Goal: Transaction & Acquisition: Book appointment/travel/reservation

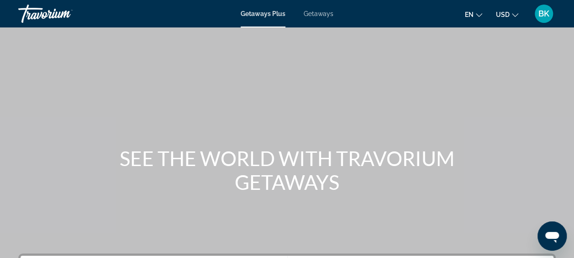
click at [315, 7] on div "Getaways Plus Getaways en English Español Français Italiano Português русский U…" at bounding box center [287, 14] width 574 height 24
click at [315, 14] on span "Getaways" at bounding box center [319, 13] width 30 height 7
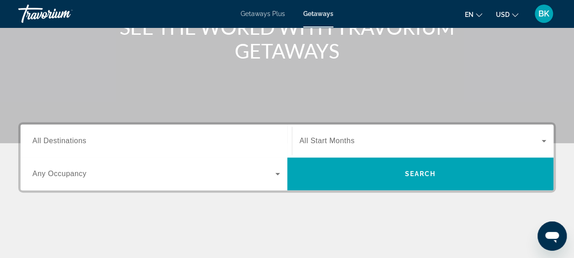
scroll to position [139, 0]
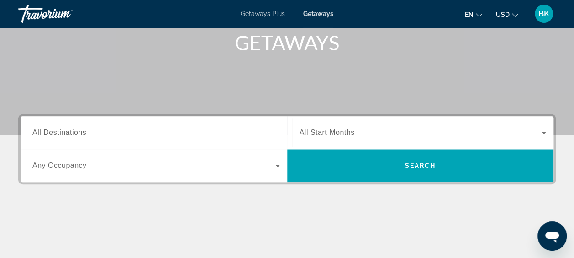
click at [95, 134] on input "Destination All Destinations" at bounding box center [155, 132] width 247 height 11
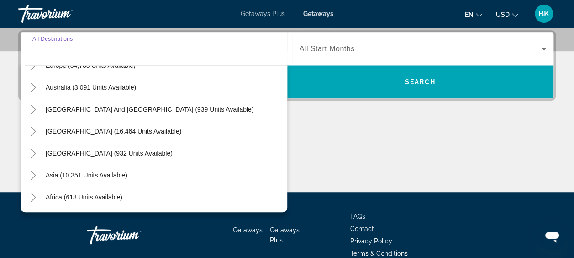
scroll to position [148, 0]
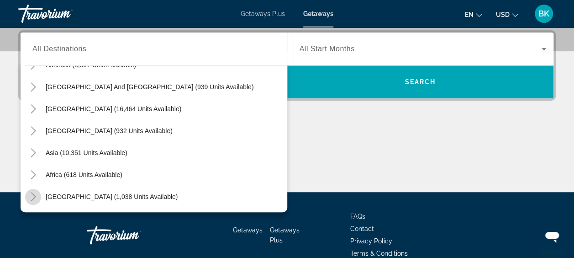
click at [32, 195] on icon "Toggle Middle East (1,038 units available)" at bounding box center [33, 196] width 9 height 9
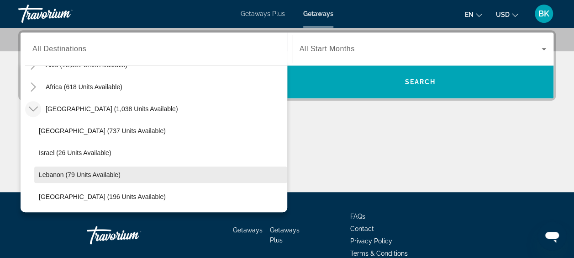
scroll to position [268, 0]
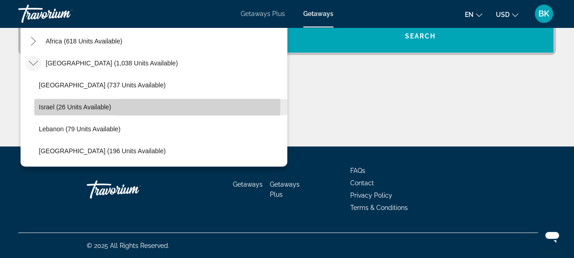
click at [82, 104] on span "Israel (26 units available)" at bounding box center [75, 106] width 72 height 7
type input "**********"
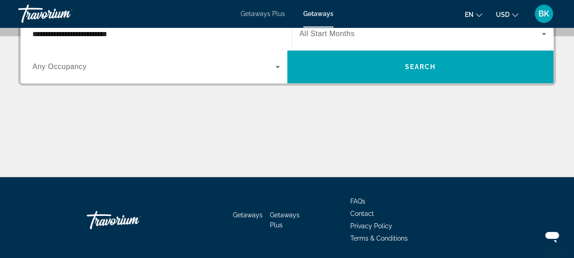
scroll to position [223, 0]
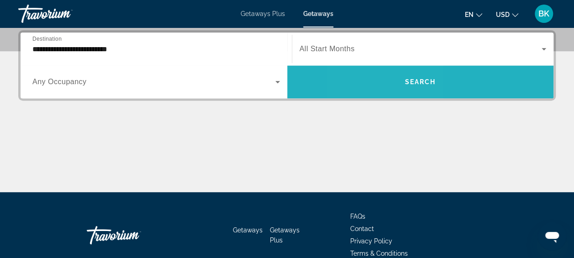
click at [383, 80] on span "Search widget" at bounding box center [420, 82] width 267 height 22
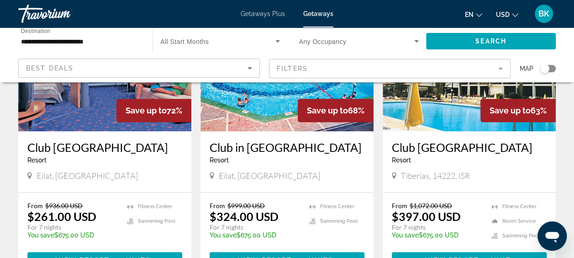
scroll to position [126, 0]
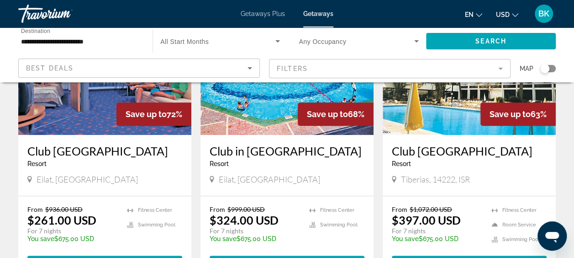
click at [106, 108] on img "Main content" at bounding box center [104, 62] width 173 height 146
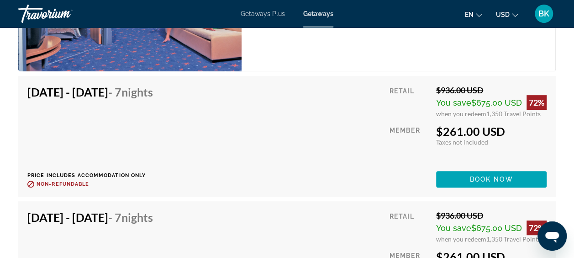
scroll to position [1890, 0]
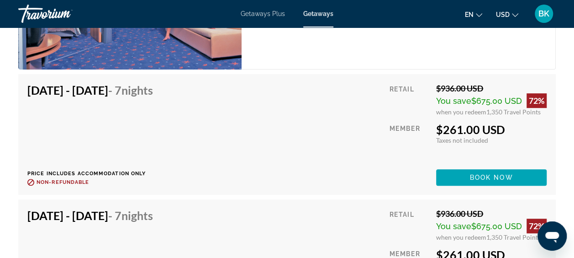
click at [484, 110] on span "when you redeem" at bounding box center [461, 112] width 50 height 8
drag, startPoint x: 484, startPoint y: 110, endPoint x: 493, endPoint y: 110, distance: 9.1
click at [493, 110] on div "when you redeem 1,350 Travel Points" at bounding box center [491, 112] width 110 height 8
drag, startPoint x: 493, startPoint y: 110, endPoint x: 510, endPoint y: 127, distance: 23.9
click at [510, 127] on div "$261.00 USD" at bounding box center [491, 129] width 110 height 14
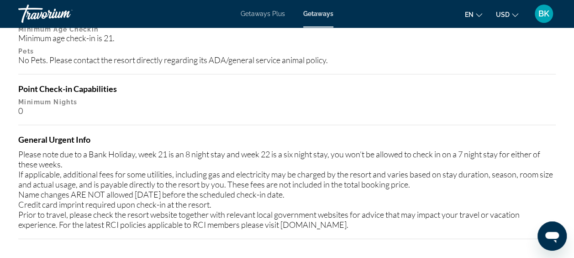
click at [140, 39] on div "Minimum age check-in is 21." at bounding box center [286, 38] width 537 height 10
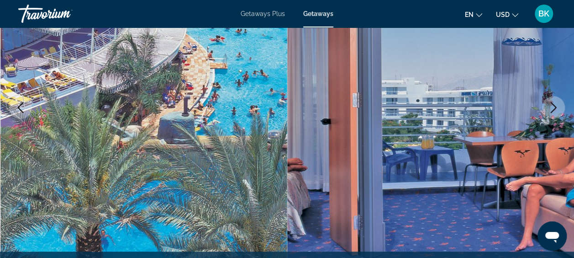
scroll to position [0, 0]
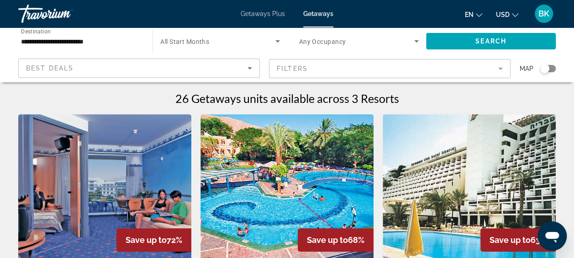
click at [58, 40] on input "**********" at bounding box center [81, 41] width 120 height 11
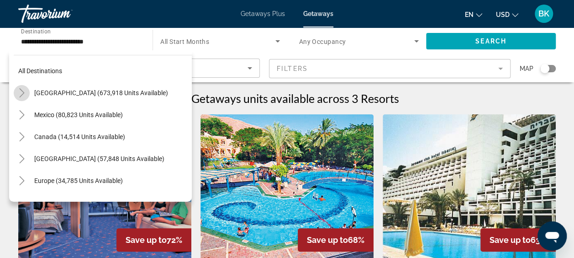
click at [22, 90] on icon "Toggle United States (673,918 units available)" at bounding box center [21, 92] width 9 height 9
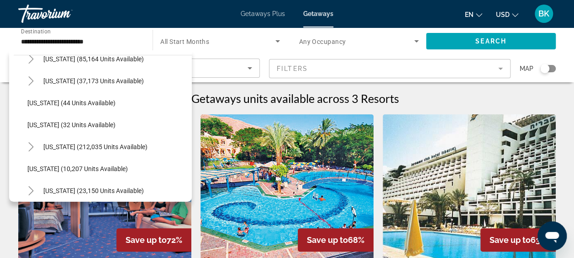
scroll to position [134, 0]
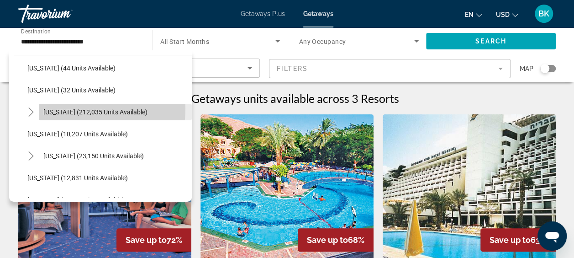
click at [75, 108] on span "[US_STATE] (212,035 units available)" at bounding box center [95, 111] width 104 height 7
type input "**********"
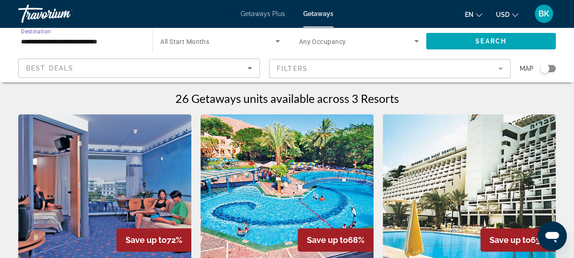
click at [374, 47] on div "Search widget" at bounding box center [359, 41] width 120 height 26
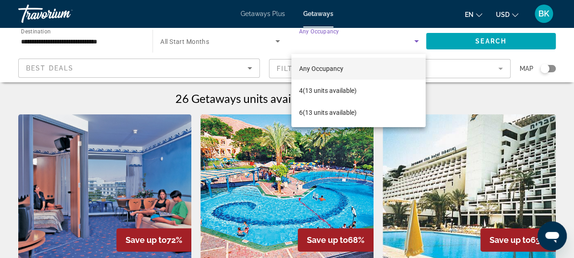
click at [200, 49] on div at bounding box center [287, 129] width 574 height 258
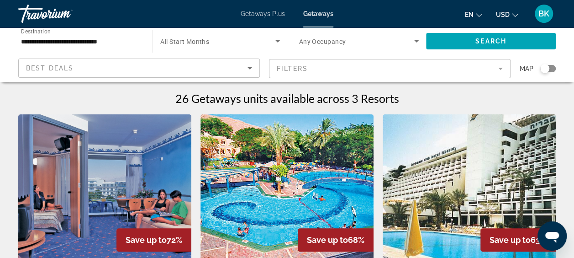
click at [185, 43] on span "All Start Months" at bounding box center [184, 41] width 49 height 7
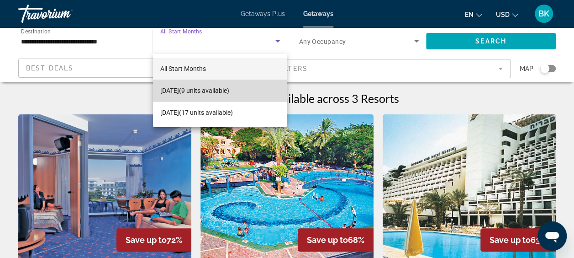
click at [207, 94] on span "[DATE] (9 units available)" at bounding box center [194, 90] width 69 height 11
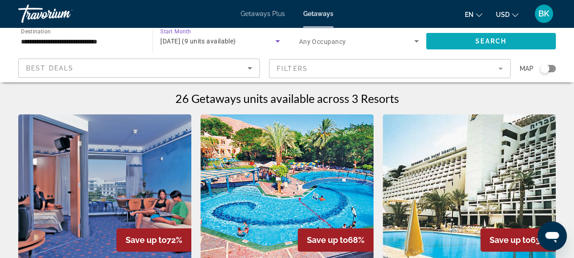
click at [479, 42] on span "Search" at bounding box center [490, 40] width 31 height 7
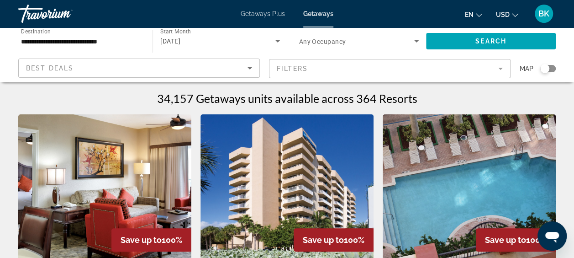
scroll to position [120, 0]
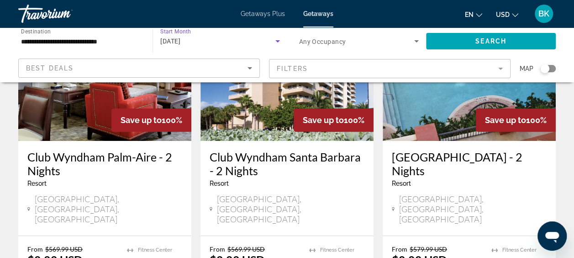
click at [180, 43] on span "[DATE]" at bounding box center [170, 40] width 20 height 7
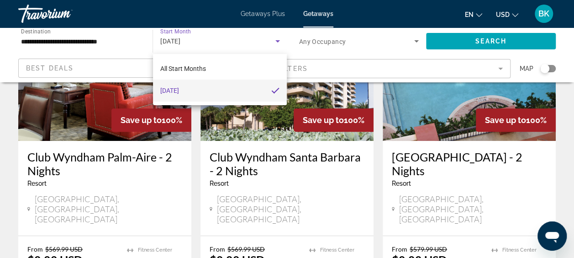
scroll to position [176, 0]
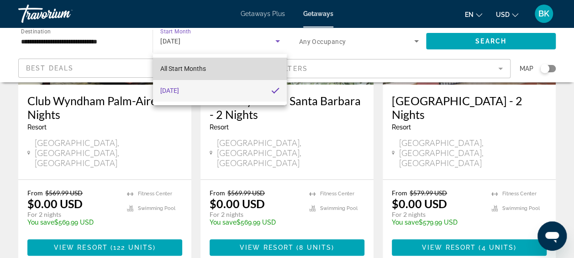
click at [208, 73] on mat-option "All Start Months" at bounding box center [220, 69] width 134 height 22
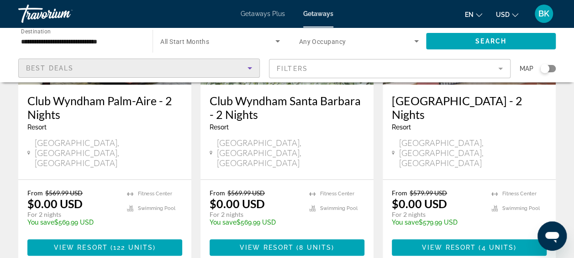
click at [208, 73] on div "Best Deals" at bounding box center [136, 68] width 221 height 11
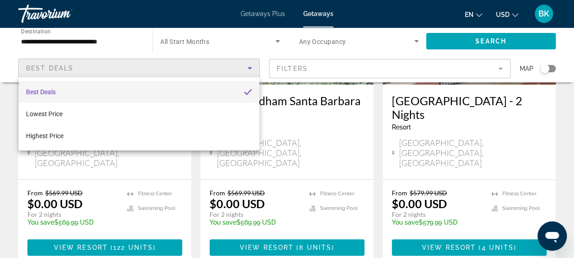
click at [278, 40] on div at bounding box center [287, 129] width 574 height 258
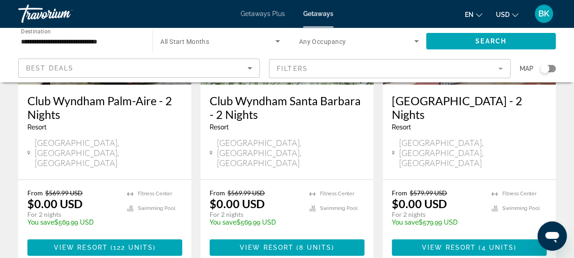
click at [278, 40] on icon "Search widget" at bounding box center [277, 41] width 5 height 2
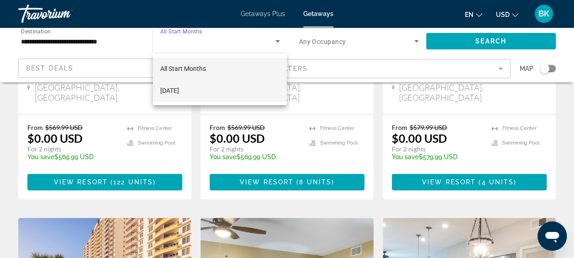
scroll to position [242, 0]
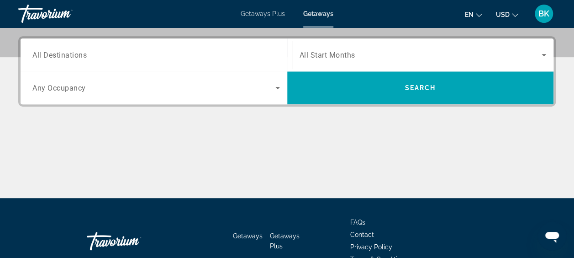
click at [137, 54] on input "Destination All Destinations" at bounding box center [155, 55] width 247 height 11
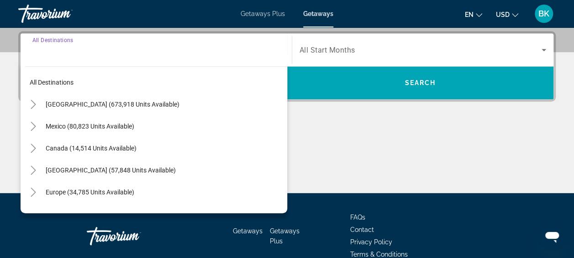
scroll to position [223, 0]
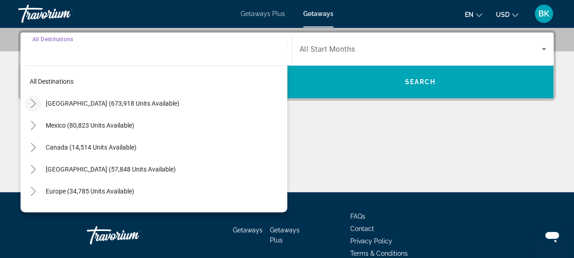
click at [37, 101] on icon "Toggle United States (673,918 units available)" at bounding box center [33, 103] width 9 height 9
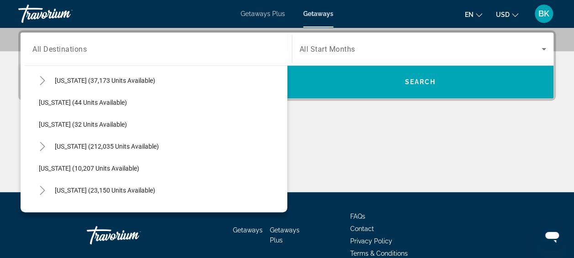
scroll to position [110, 0]
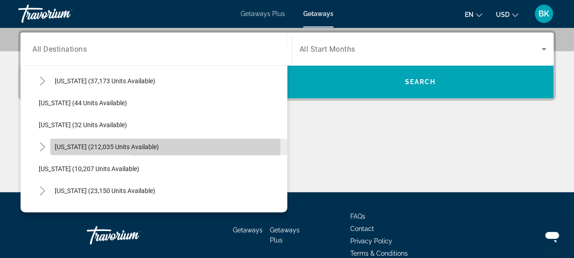
click at [89, 143] on span "[US_STATE] (212,035 units available)" at bounding box center [107, 146] width 104 height 7
type input "**********"
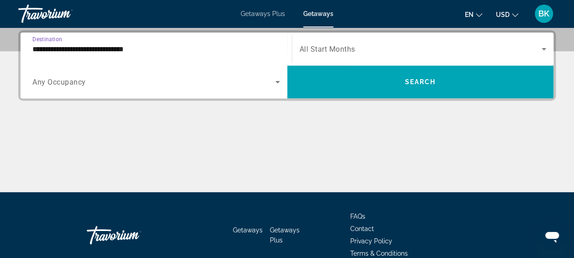
click at [351, 46] on span "All Start Months" at bounding box center [328, 49] width 56 height 9
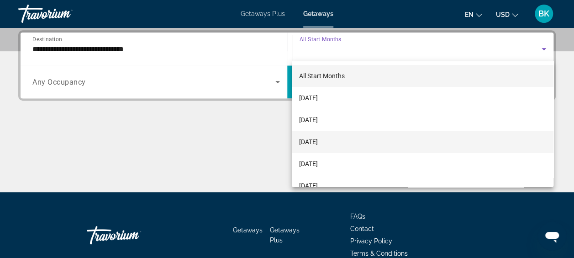
scroll to position [45, 0]
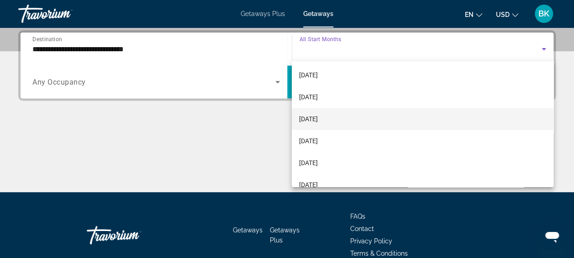
click at [318, 120] on span "[DATE]" at bounding box center [308, 118] width 19 height 11
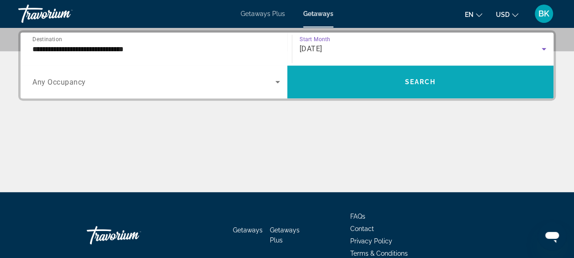
click at [408, 79] on span "Search" at bounding box center [420, 81] width 31 height 7
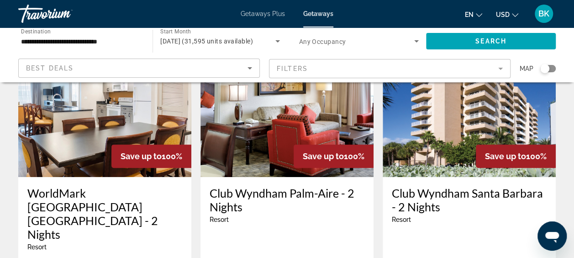
scroll to position [83, 0]
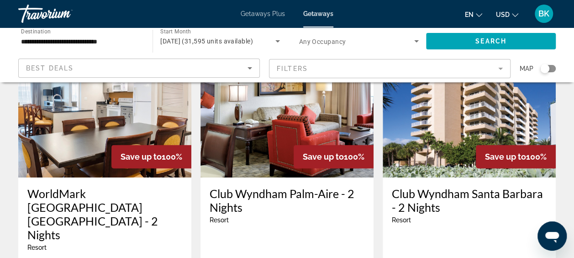
click at [370, 72] on mat-form-field "Filters" at bounding box center [390, 68] width 242 height 19
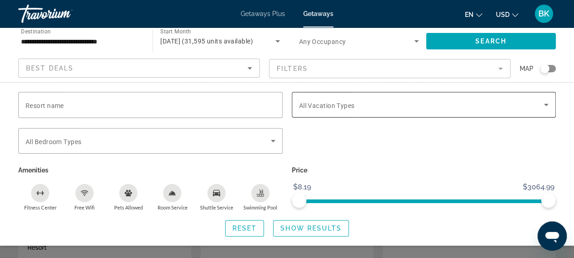
click at [347, 104] on span "All Vacation Types" at bounding box center [327, 105] width 56 height 7
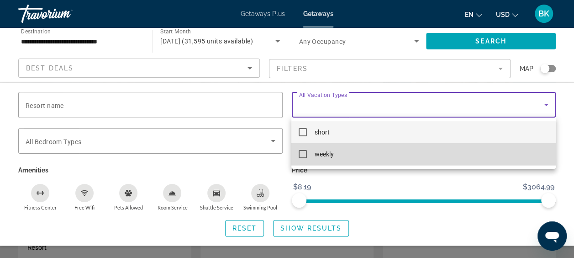
click at [323, 151] on span "weekly" at bounding box center [323, 153] width 19 height 11
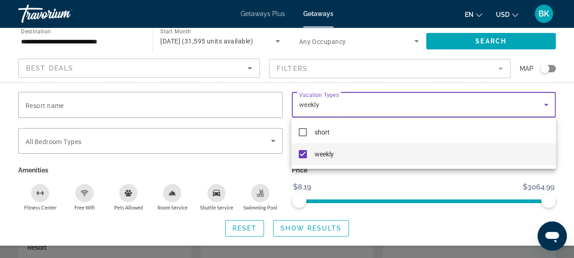
click at [310, 226] on div at bounding box center [287, 129] width 574 height 258
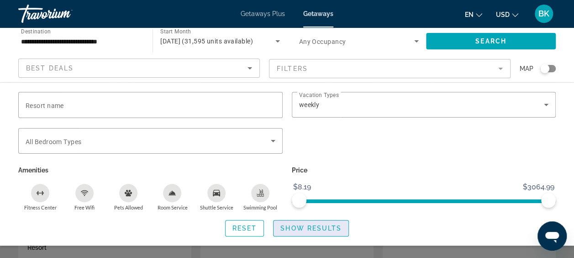
click at [301, 227] on span "Show Results" at bounding box center [310, 227] width 61 height 7
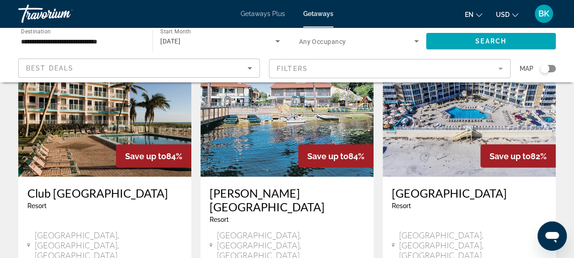
scroll to position [764, 0]
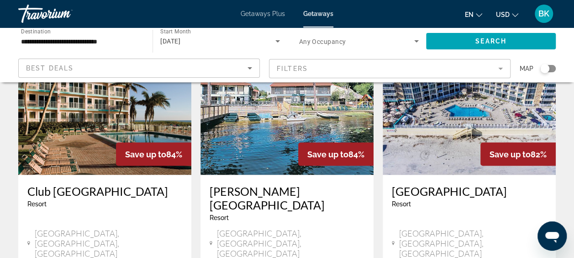
click at [413, 114] on img "Main content" at bounding box center [469, 101] width 173 height 146
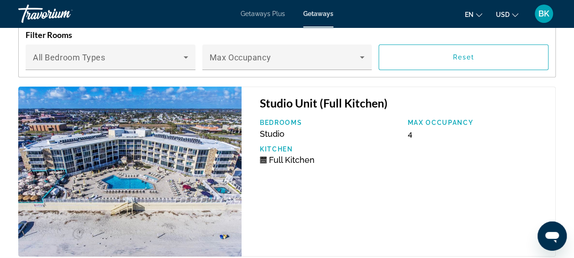
scroll to position [1911, 0]
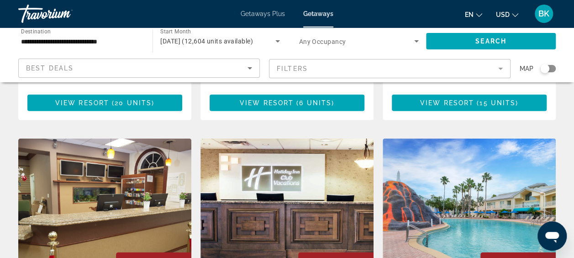
scroll to position [998, 0]
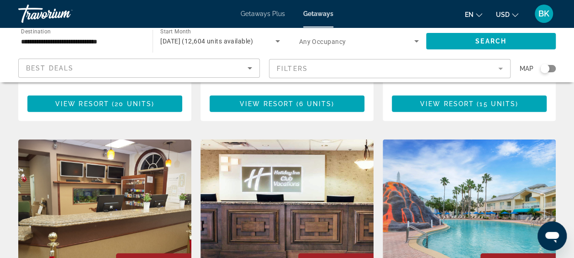
click at [470, 150] on img "Main content" at bounding box center [469, 212] width 173 height 146
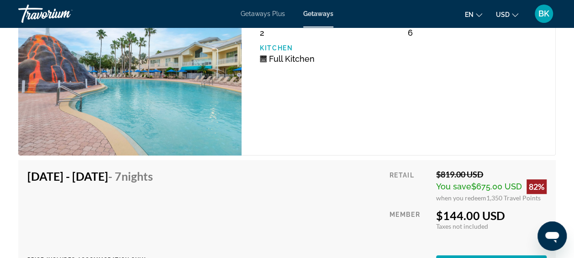
scroll to position [1849, 0]
